Goal: Task Accomplishment & Management: Use online tool/utility

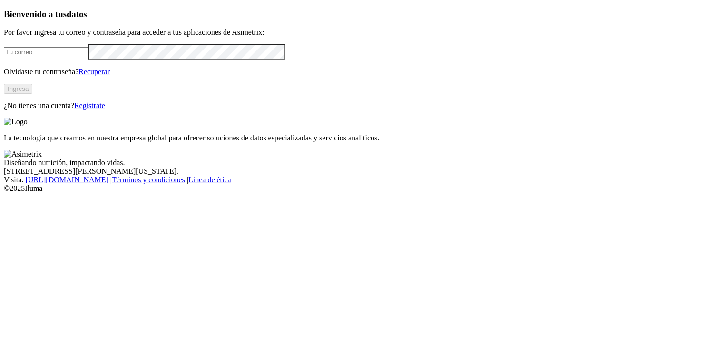
click at [88, 57] on input "email" at bounding box center [46, 52] width 84 height 10
type input "andrearuiz@harinagro.com"
click at [32, 94] on button "Ingresa" at bounding box center [18, 89] width 29 height 10
